Goal: Transaction & Acquisition: Purchase product/service

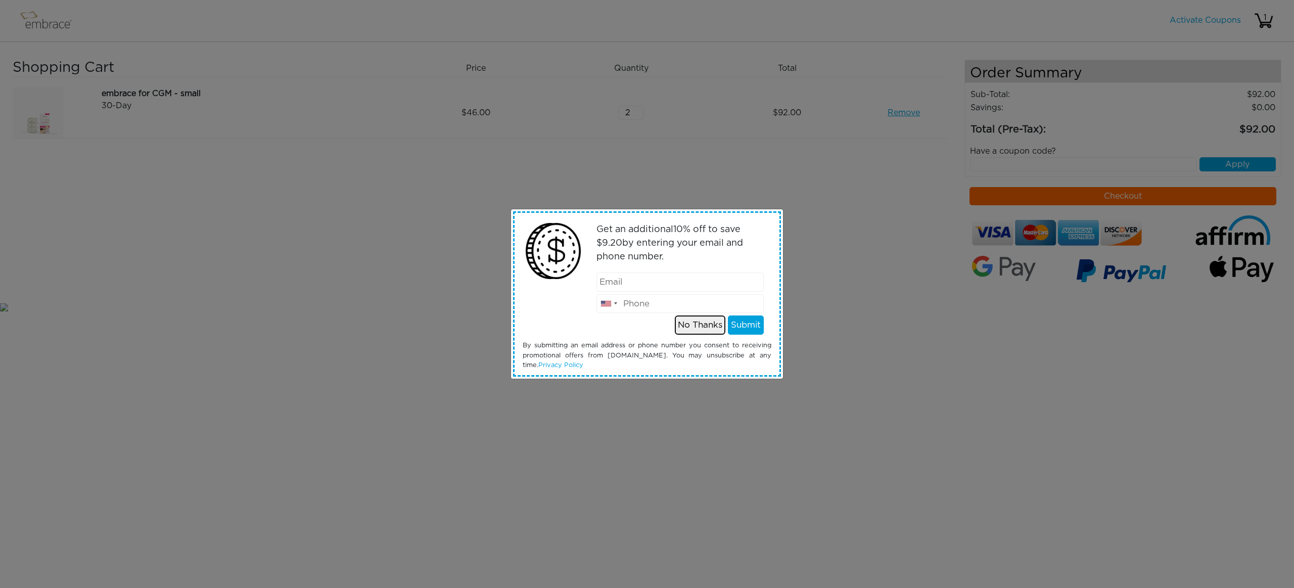
click at [696, 328] on button "No Thanks" at bounding box center [700, 324] width 51 height 19
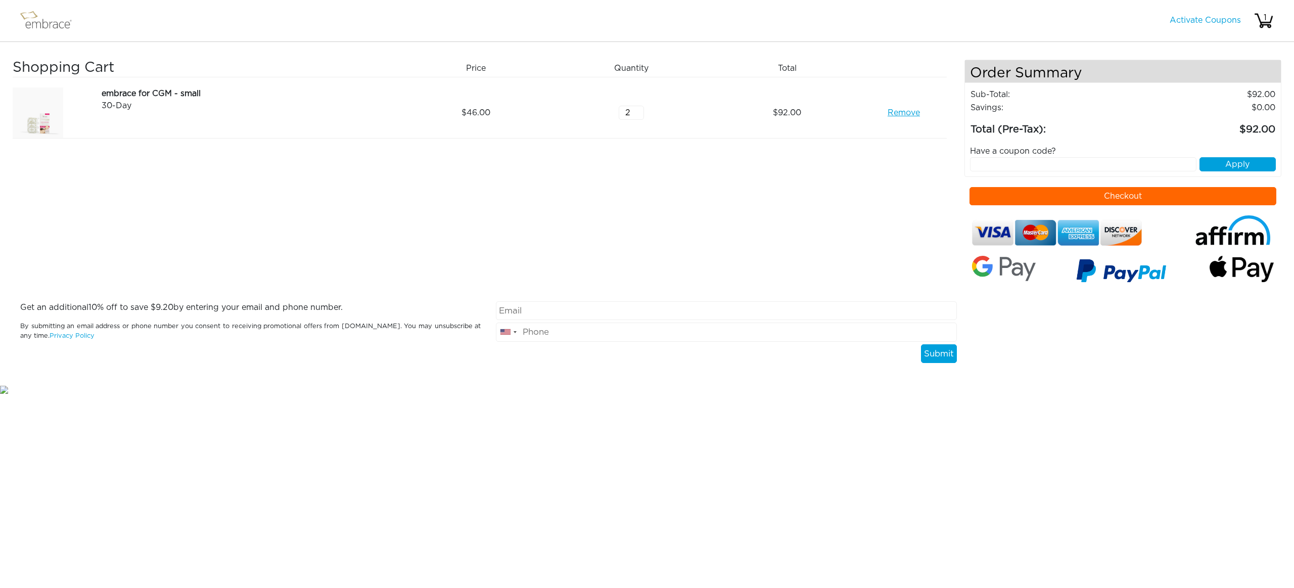
click at [1139, 198] on button "Checkout" at bounding box center [1123, 196] width 307 height 18
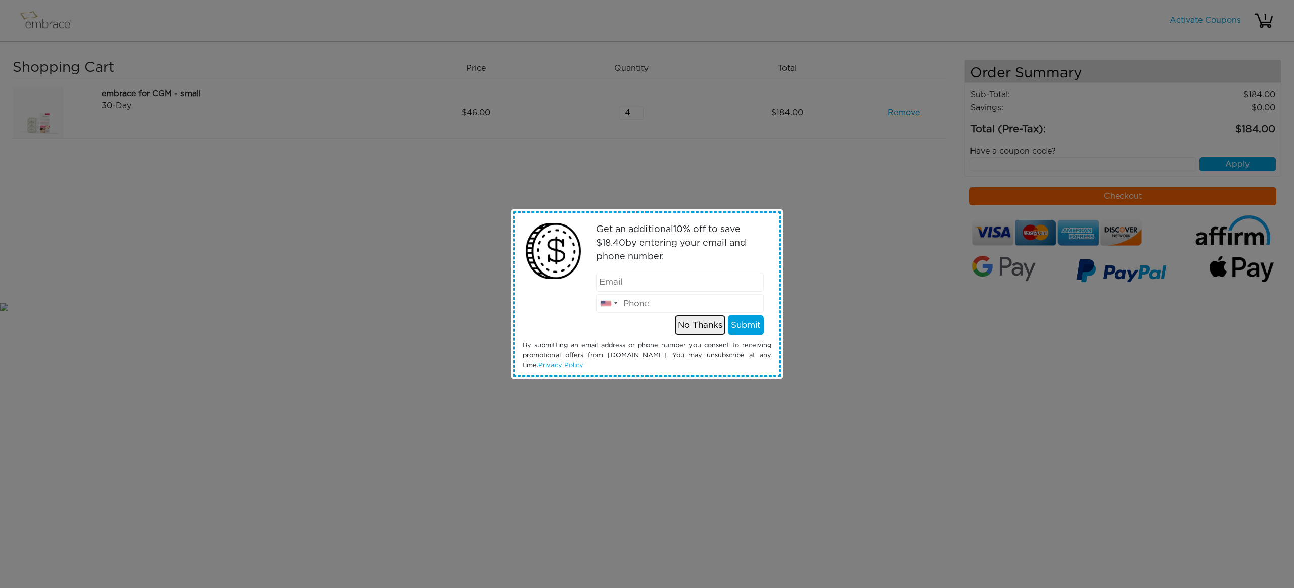
click at [705, 328] on button "No Thanks" at bounding box center [700, 324] width 51 height 19
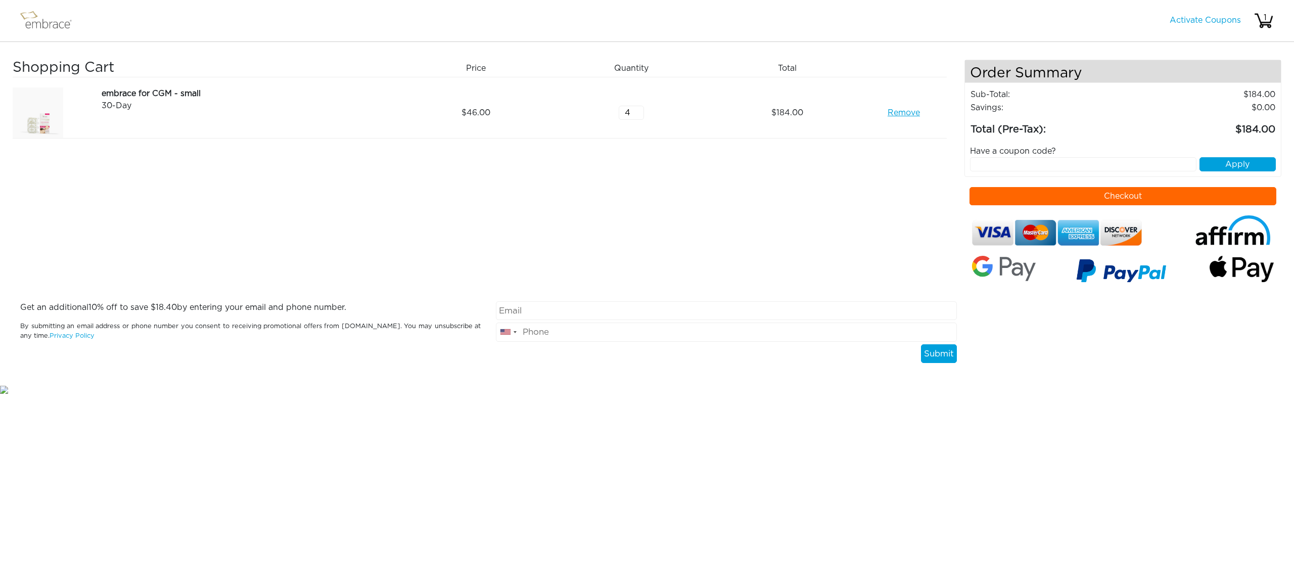
click at [1163, 199] on button "Checkout" at bounding box center [1123, 196] width 307 height 18
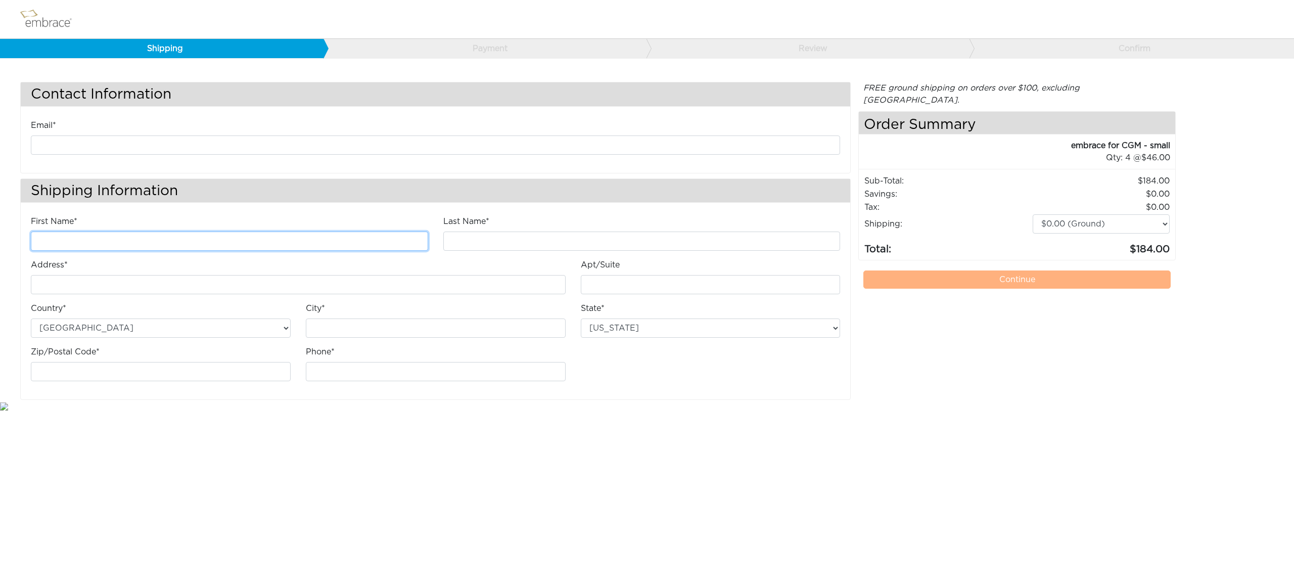
click at [334, 239] on input "First Name*" at bounding box center [229, 241] width 397 height 19
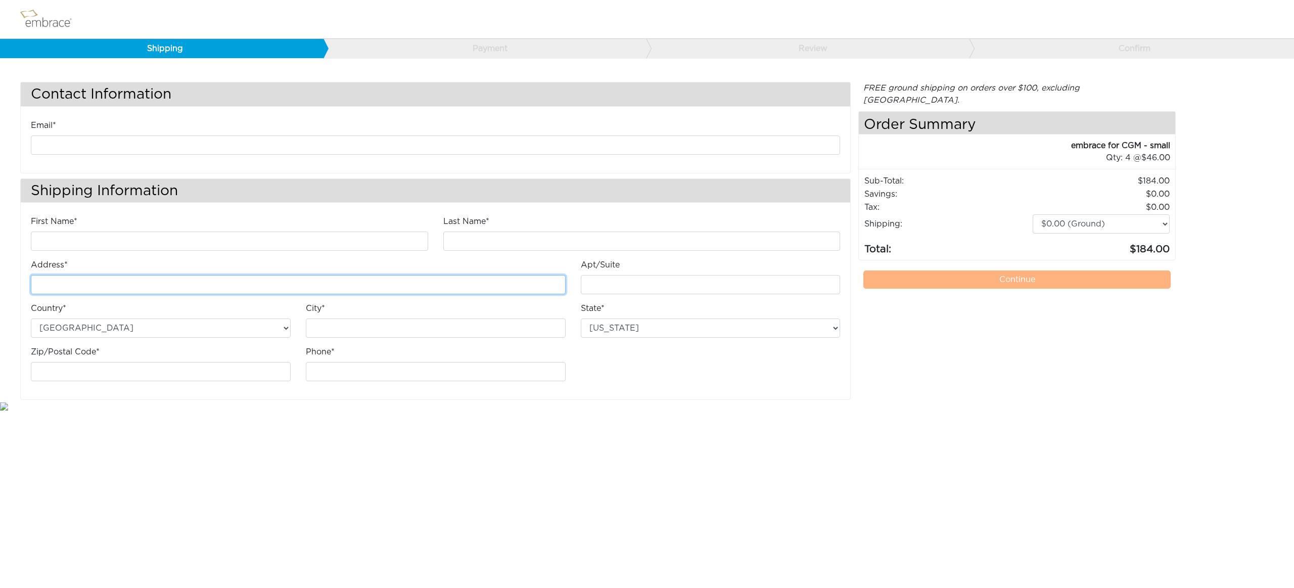
click at [261, 282] on input "Address*" at bounding box center [298, 284] width 535 height 19
type input "[STREET_ADDRESS]院远洋新仕界11号楼512"
type input "[PERSON_NAME]"
type input "XUE"
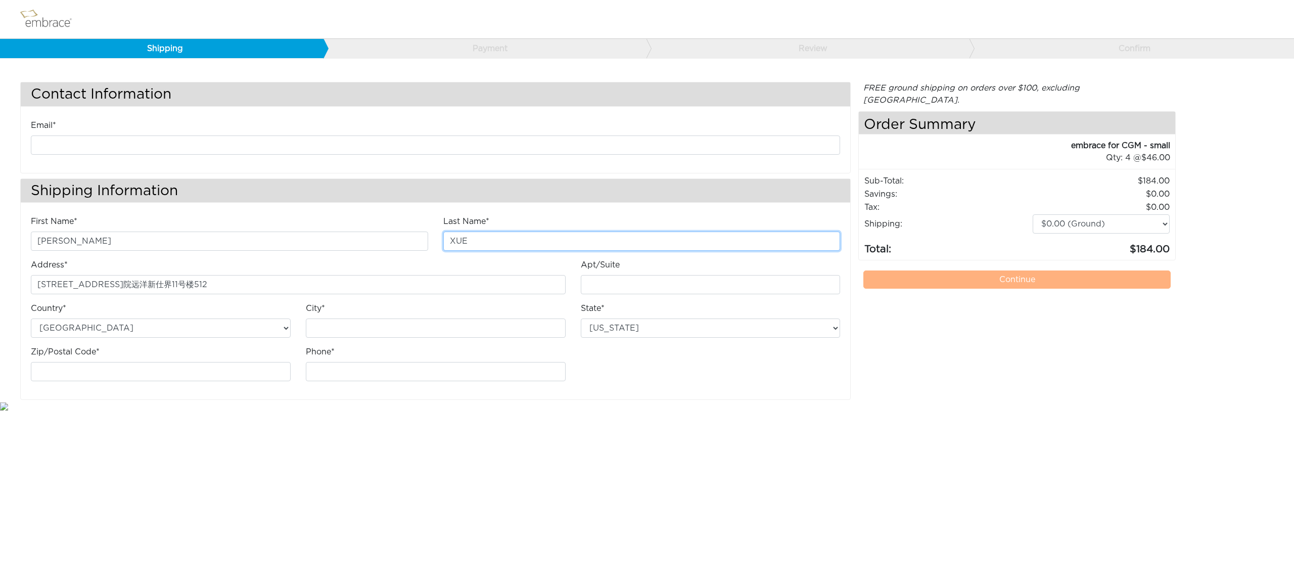
type input "[GEOGRAPHIC_DATA]"
type input "102488"
click at [180, 337] on select "[GEOGRAPHIC_DATA] [GEOGRAPHIC_DATA]" at bounding box center [161, 328] width 260 height 19
click at [31, 319] on select "[GEOGRAPHIC_DATA] [GEOGRAPHIC_DATA]" at bounding box center [161, 328] width 260 height 19
click at [604, 280] on input "Apt/Suite" at bounding box center [711, 284] width 260 height 19
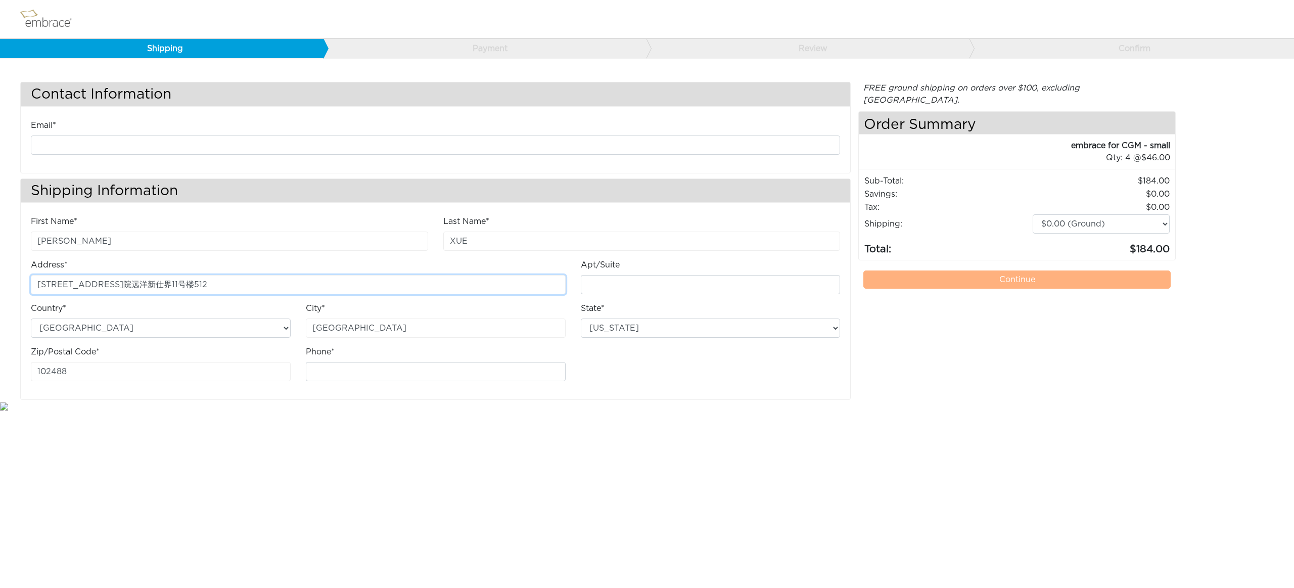
click at [527, 280] on input "[STREET_ADDRESS]院远洋新仕界11号楼512" at bounding box center [298, 284] width 535 height 19
click at [224, 325] on select "[GEOGRAPHIC_DATA] [GEOGRAPHIC_DATA]" at bounding box center [161, 328] width 260 height 19
click at [31, 319] on select "[GEOGRAPHIC_DATA] [GEOGRAPHIC_DATA]" at bounding box center [161, 328] width 260 height 19
click at [253, 329] on select "[GEOGRAPHIC_DATA] [GEOGRAPHIC_DATA]" at bounding box center [161, 328] width 260 height 19
